Goal: Information Seeking & Learning: Learn about a topic

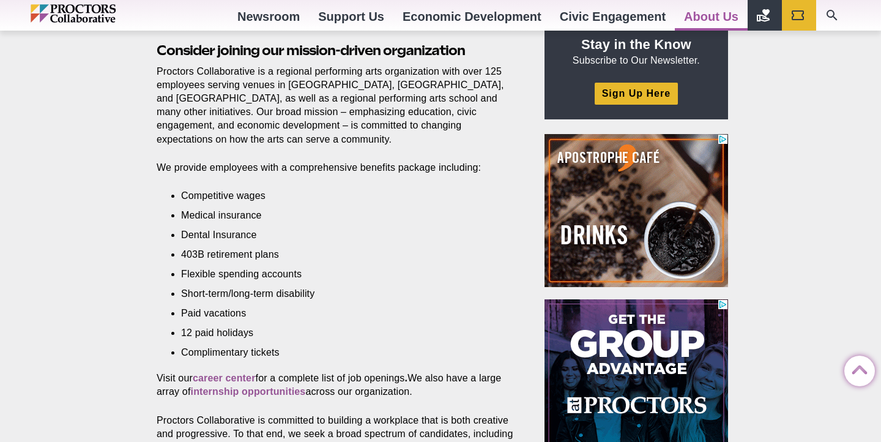
scroll to position [460, 0]
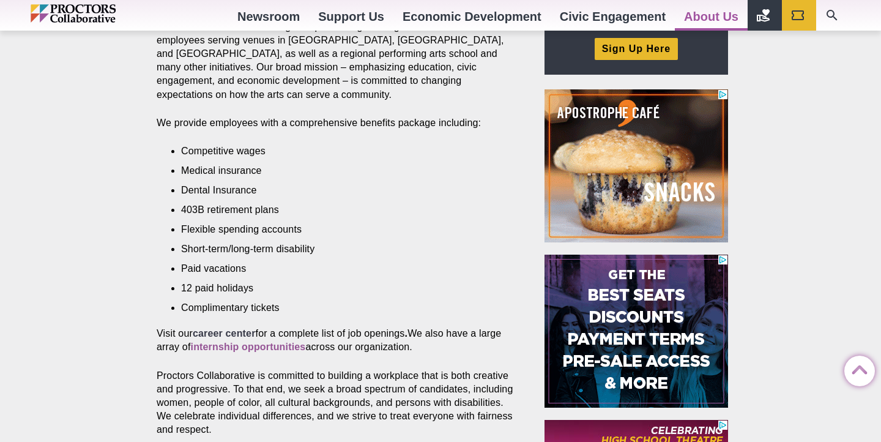
click at [225, 332] on strong "career center" at bounding box center [224, 333] width 63 height 10
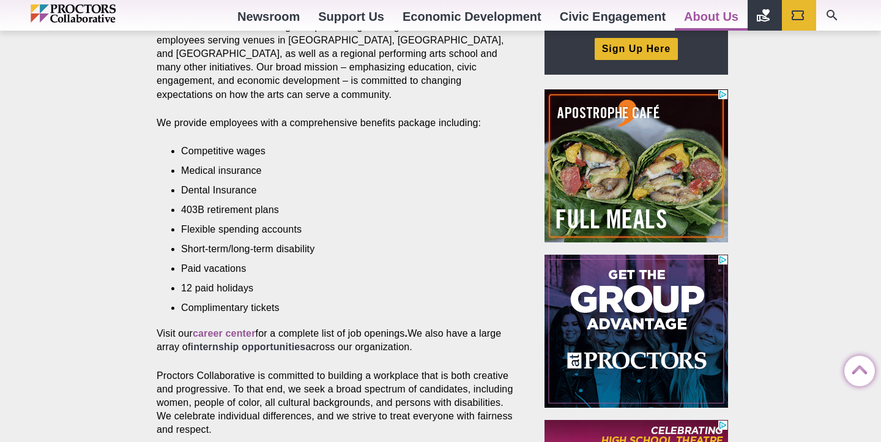
click at [259, 351] on strong "internship opportunities" at bounding box center [248, 346] width 115 height 10
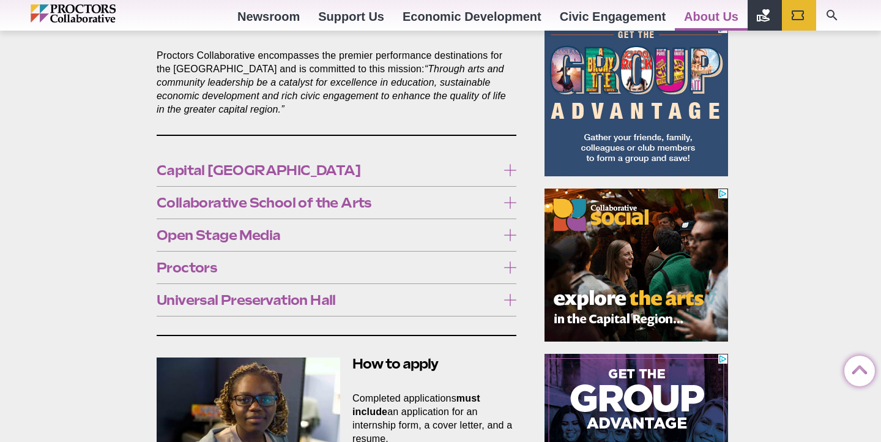
scroll to position [699, 0]
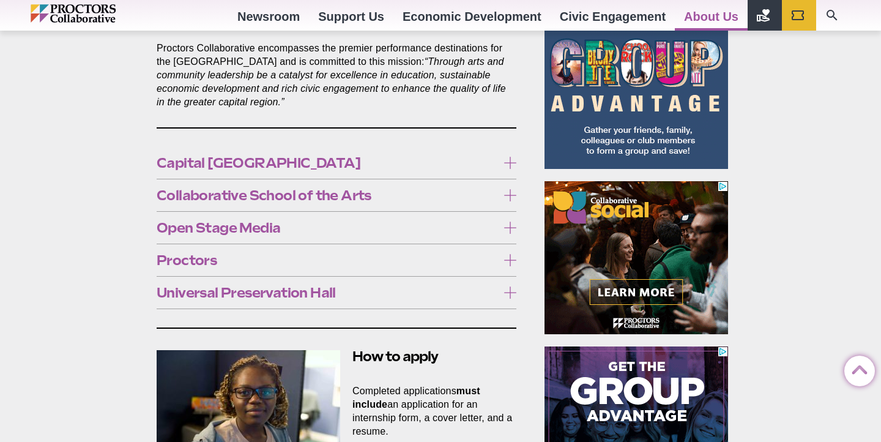
click at [306, 156] on span "Capital [GEOGRAPHIC_DATA]" at bounding box center [327, 162] width 341 height 13
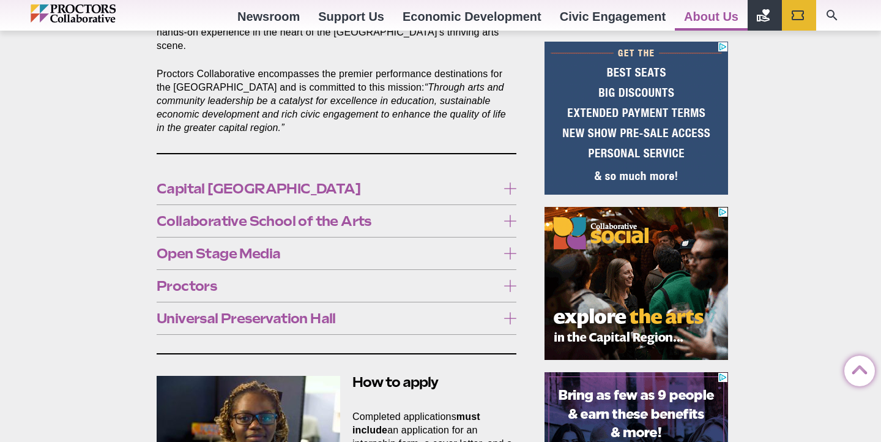
scroll to position [675, 0]
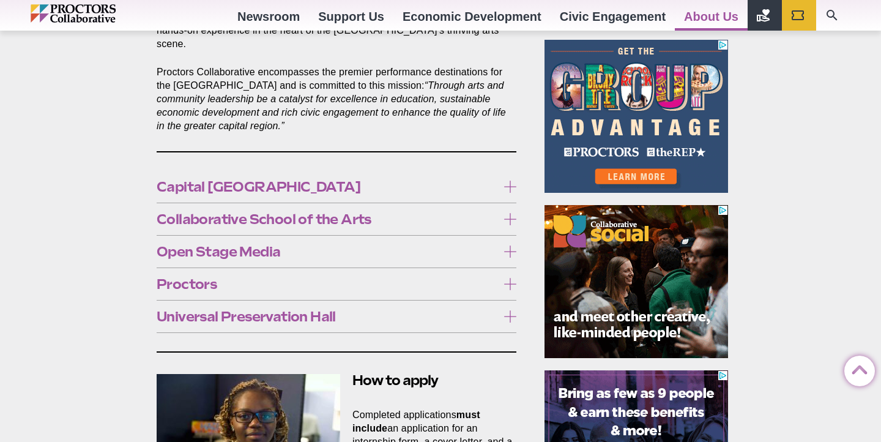
click at [302, 251] on link "Click here for more information." at bounding box center [350, 257] width 160 height 12
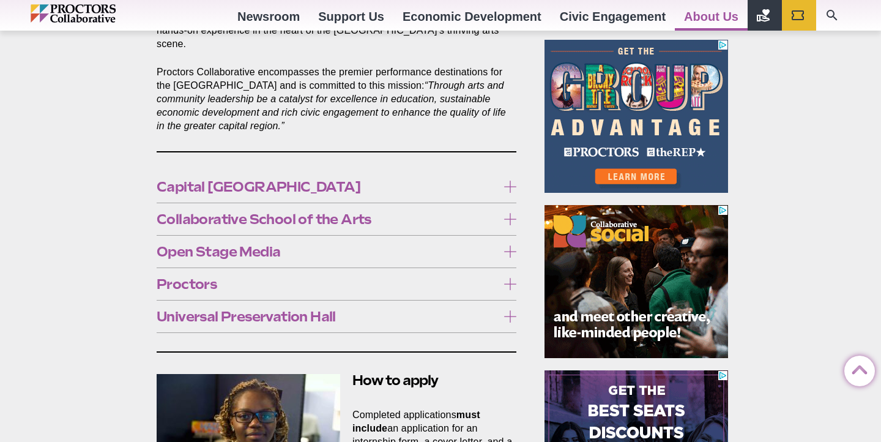
click at [501, 176] on label "Capital [GEOGRAPHIC_DATA]" at bounding box center [337, 187] width 360 height 23
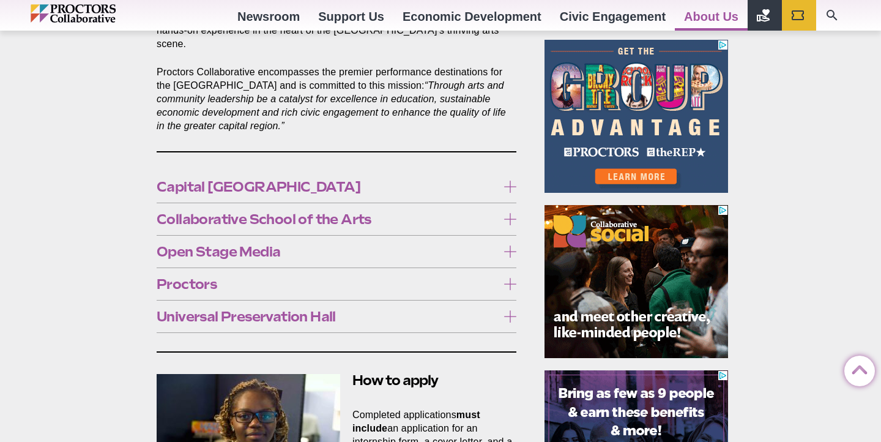
click at [505, 213] on icon at bounding box center [510, 219] width 12 height 12
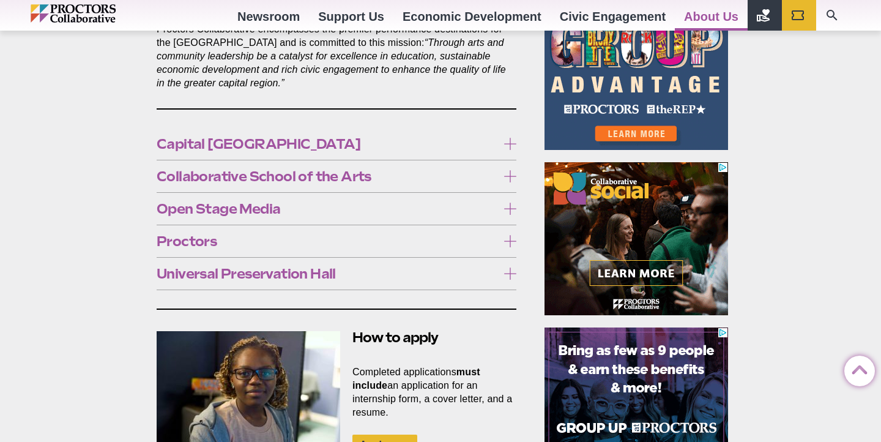
scroll to position [721, 0]
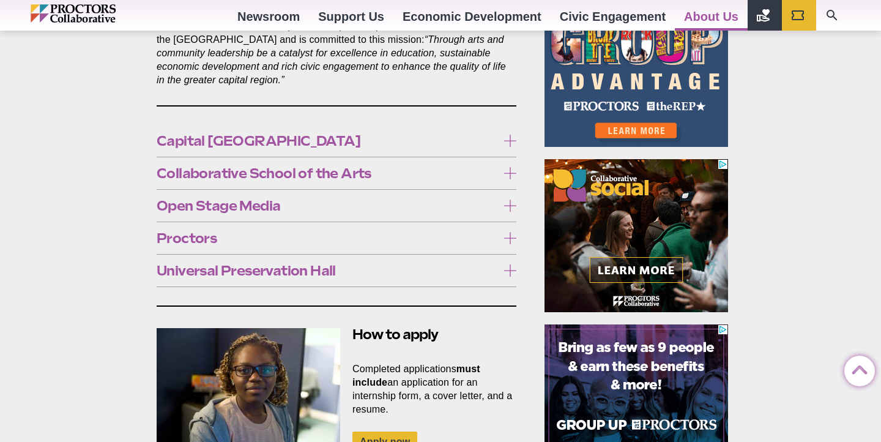
click at [509, 170] on label "Collaborative School of the Arts" at bounding box center [337, 173] width 360 height 23
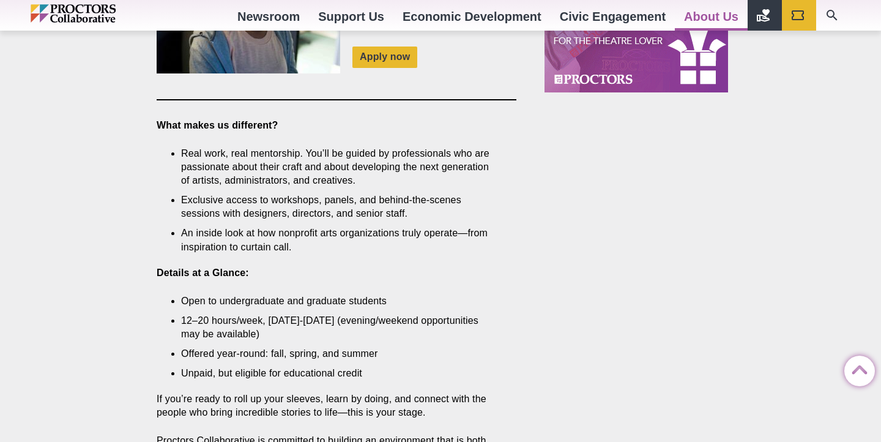
scroll to position [1112, 0]
